Goal: Task Accomplishment & Management: Manage account settings

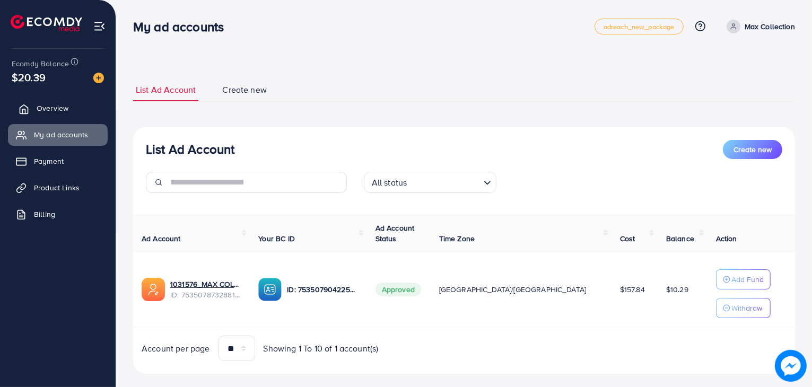
click at [74, 114] on link "Overview" at bounding box center [58, 108] width 100 height 21
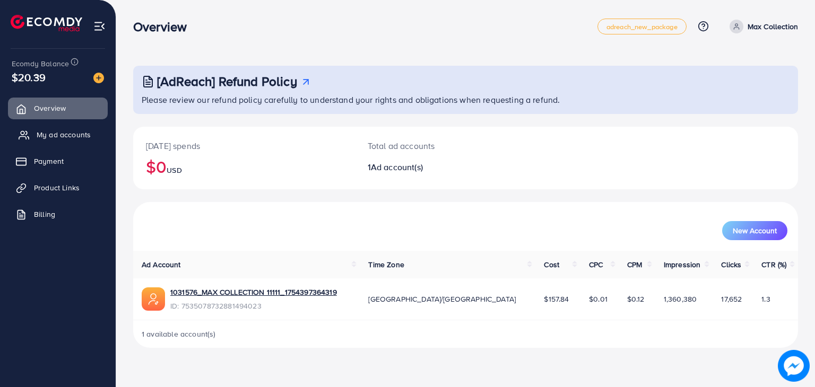
click at [65, 140] on span "My ad accounts" at bounding box center [64, 134] width 54 height 11
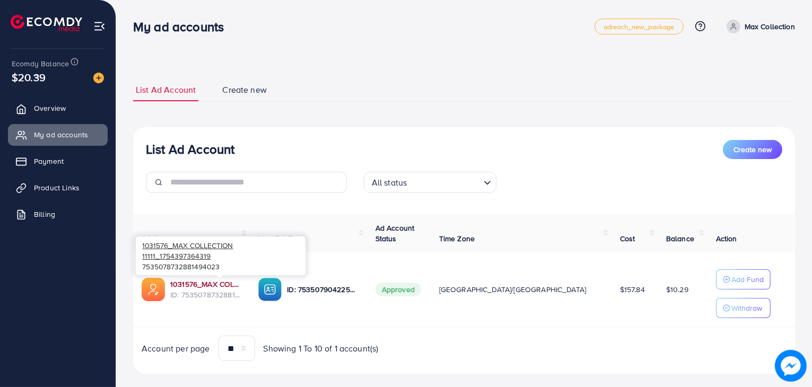
click at [237, 283] on link "1031576_MAX COLLECTION 11111_1754397364319" at bounding box center [205, 284] width 71 height 11
